Goal: Check status: Check status

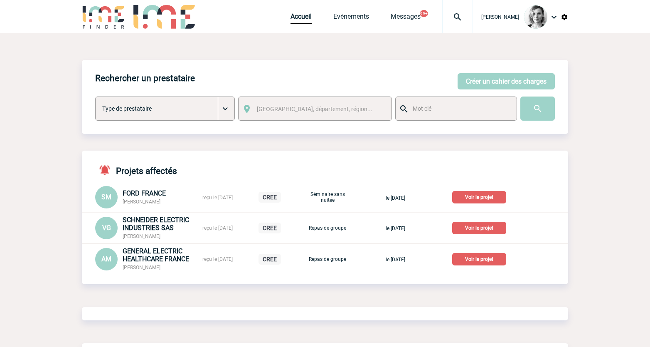
click at [467, 14] on img at bounding box center [458, 17] width 30 height 10
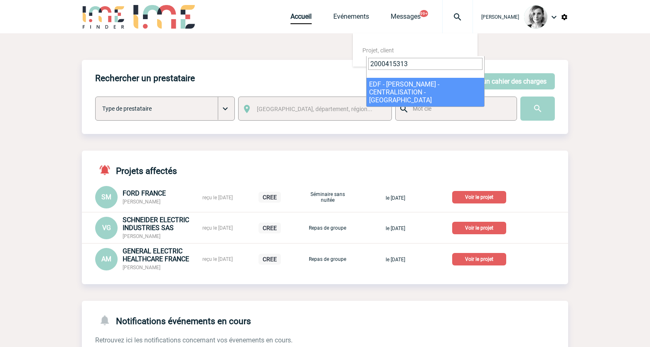
type input "2000415313"
select select "14814"
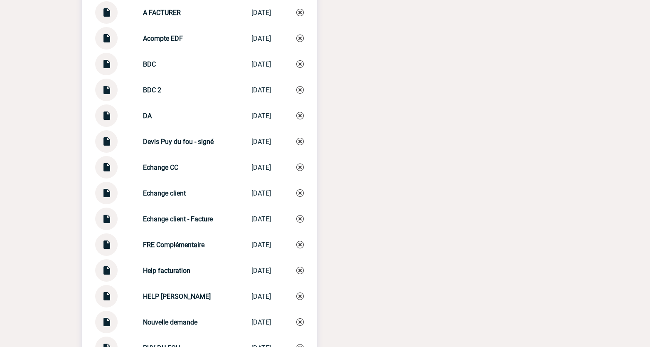
scroll to position [988, 0]
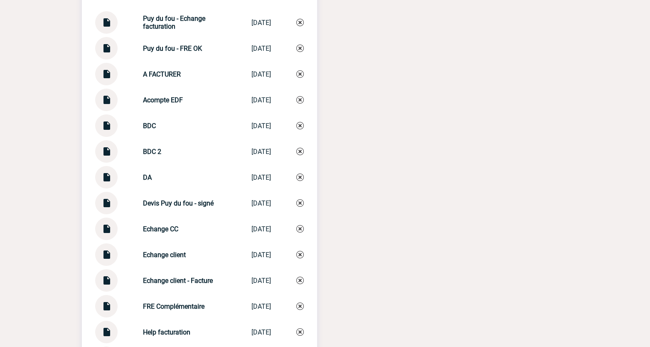
click at [101, 77] on img at bounding box center [106, 71] width 11 height 16
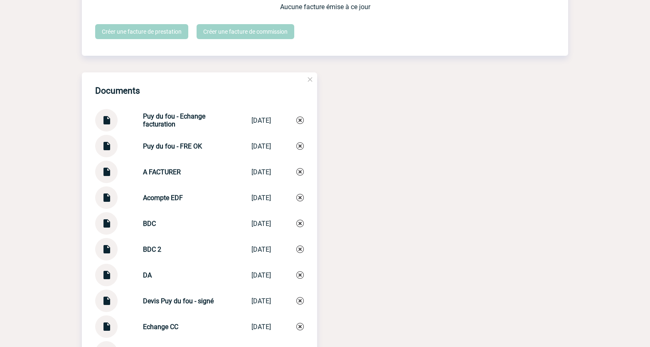
scroll to position [884, 0]
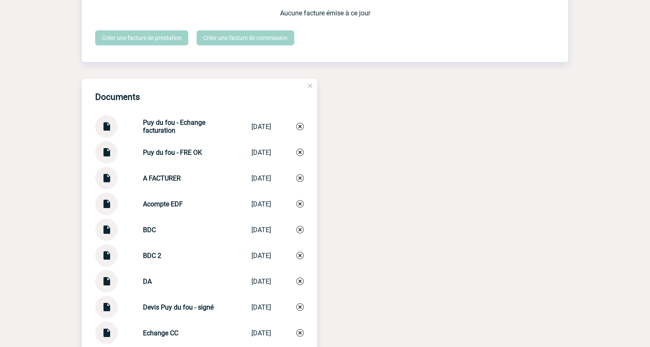
click at [344, 161] on div "Documents [GEOGRAPHIC_DATA] facturation [GEOGRAPHIC_DATA]... [DATE] [GEOGRAPHIC…" at bounding box center [325, 343] width 487 height 528
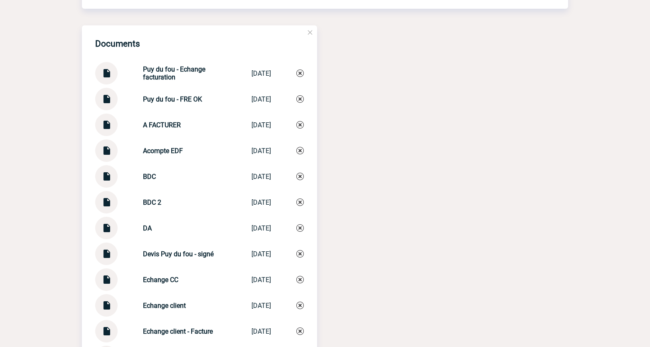
scroll to position [936, 0]
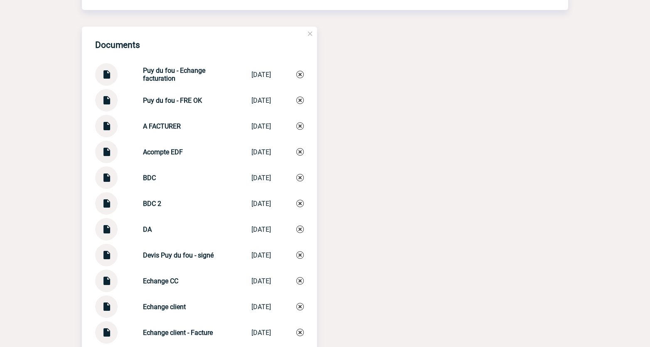
click at [102, 207] on img at bounding box center [106, 200] width 11 height 16
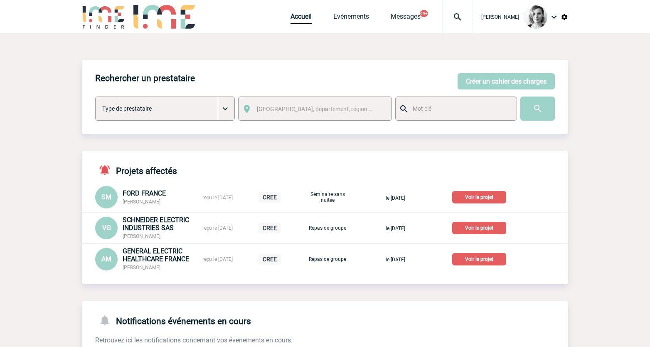
click at [464, 9] on div at bounding box center [457, 16] width 31 height 33
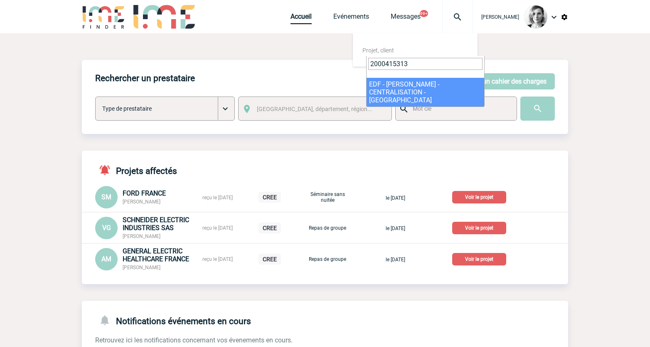
type input "2000415313"
select select "14814"
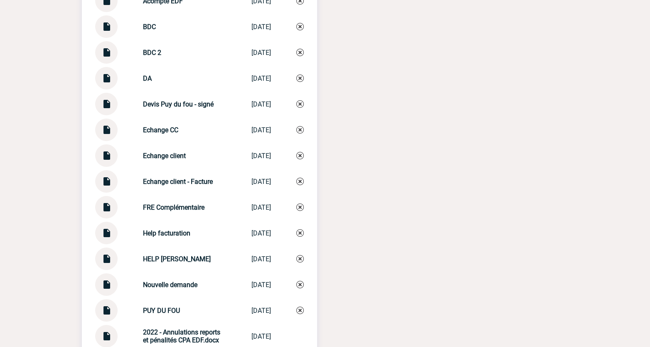
scroll to position [1154, 0]
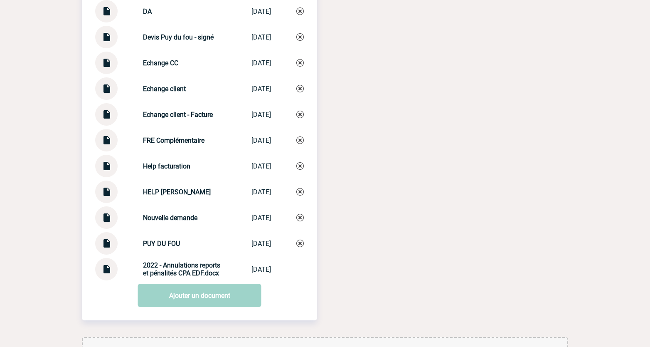
click at [105, 145] on img at bounding box center [106, 137] width 11 height 16
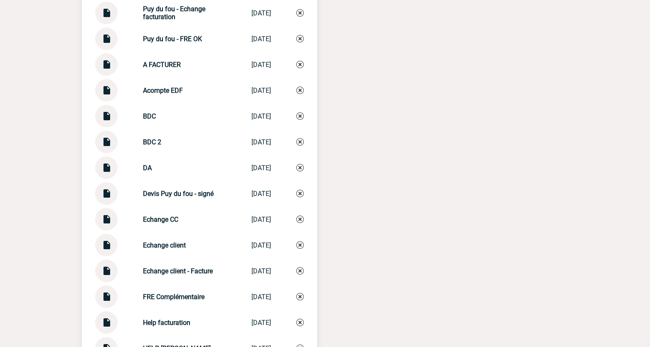
scroll to position [998, 0]
click at [106, 39] on img at bounding box center [106, 35] width 11 height 16
click at [113, 275] on div at bounding box center [106, 270] width 22 height 22
click at [107, 274] on img at bounding box center [106, 267] width 11 height 16
click at [111, 116] on img at bounding box center [106, 112] width 11 height 16
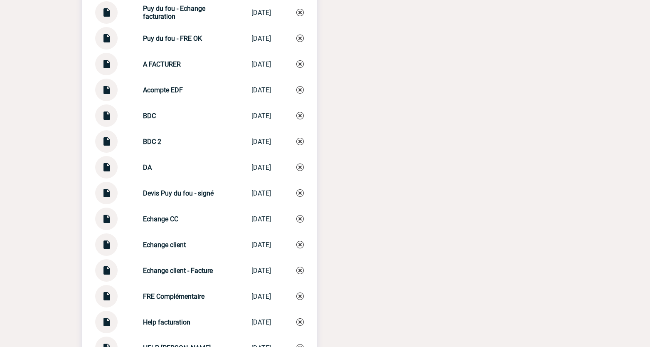
click at [100, 66] on div at bounding box center [106, 64] width 22 height 22
click at [106, 69] on img at bounding box center [106, 61] width 11 height 16
